Goal: Entertainment & Leisure: Consume media (video, audio)

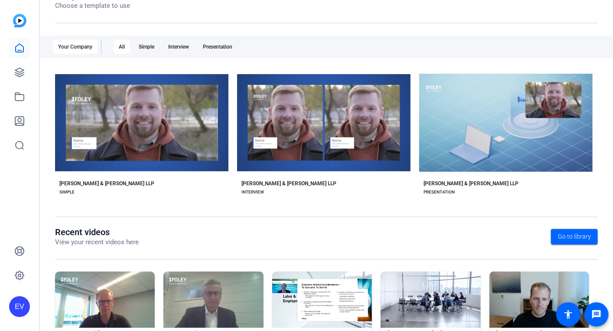
scroll to position [157, 0]
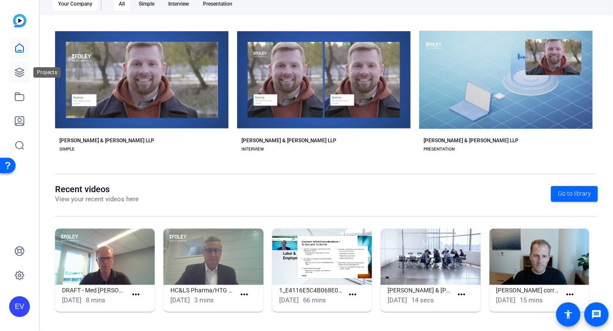
click at [17, 70] on icon at bounding box center [19, 72] width 10 height 10
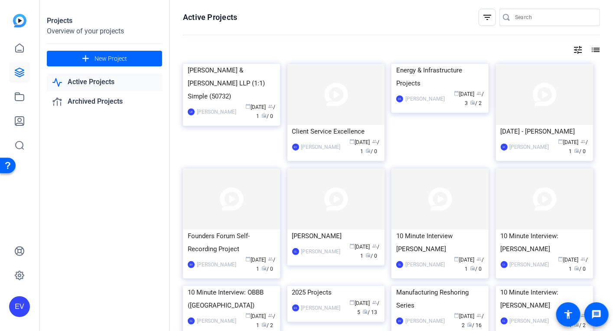
click at [386, 14] on openreel-page-title "Active Projects filter_list" at bounding box center [391, 17] width 417 height 17
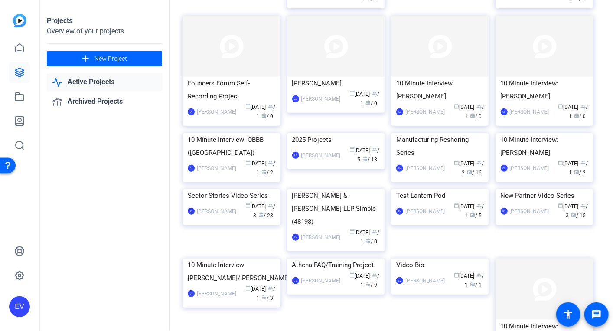
scroll to position [111, 0]
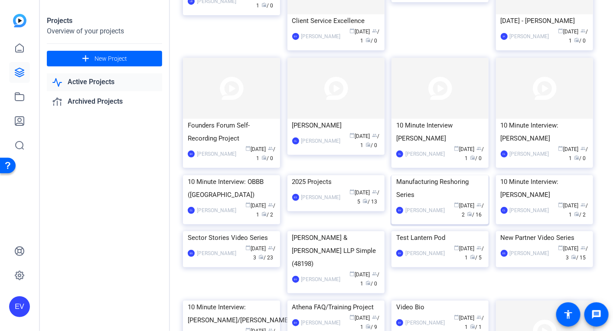
click at [428, 201] on div "Manufacturing Reshoring Series" at bounding box center [441, 188] width 88 height 26
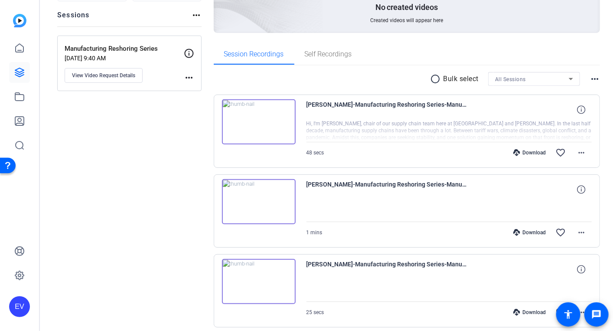
scroll to position [209, 0]
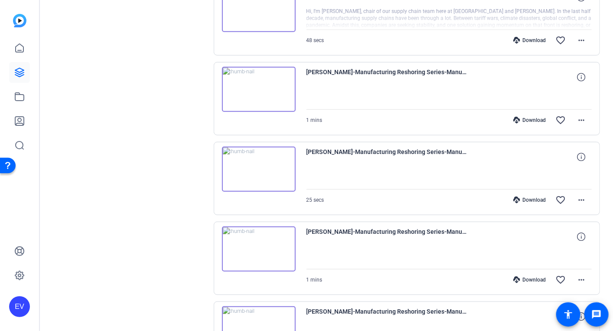
click at [255, 89] on img at bounding box center [259, 89] width 74 height 45
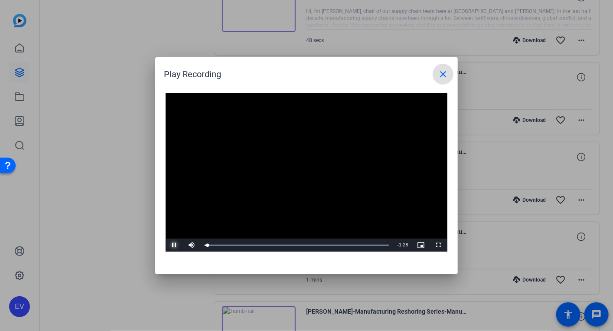
click at [173, 245] on span "Video Player" at bounding box center [174, 245] width 17 height 0
click at [440, 245] on span "Video Player" at bounding box center [438, 245] width 17 height 0
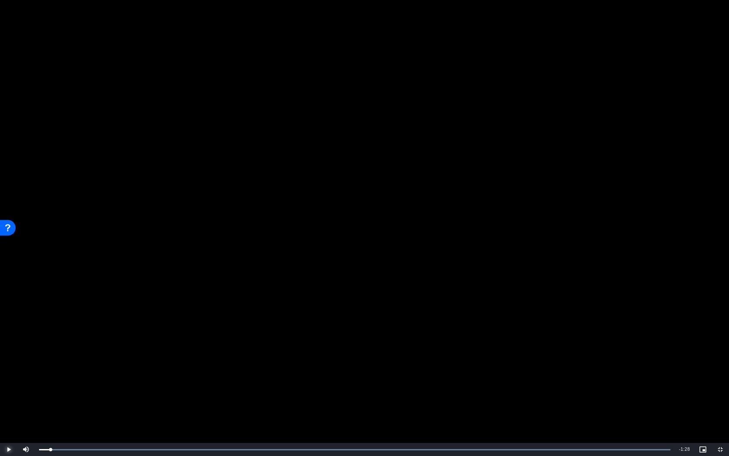
click at [8, 331] on span "Video Player" at bounding box center [8, 449] width 17 height 0
click at [613, 331] on span "Video Player" at bounding box center [719, 449] width 17 height 0
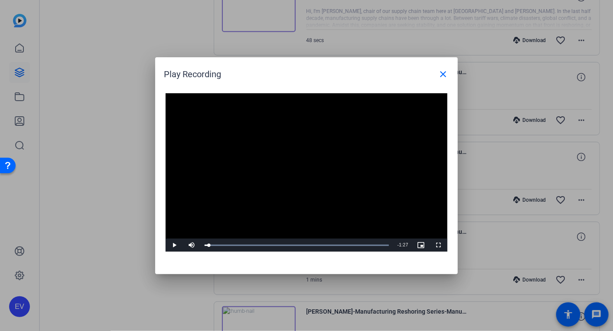
click at [333, 191] on video "Video Player" at bounding box center [307, 172] width 282 height 159
click at [340, 191] on video "Video Player" at bounding box center [307, 172] width 282 height 159
click at [243, 178] on video "Video Player" at bounding box center [307, 172] width 282 height 159
click at [275, 176] on video "Video Player" at bounding box center [307, 172] width 282 height 159
click at [440, 73] on mat-icon "close" at bounding box center [443, 74] width 10 height 10
